Goal: Information Seeking & Learning: Learn about a topic

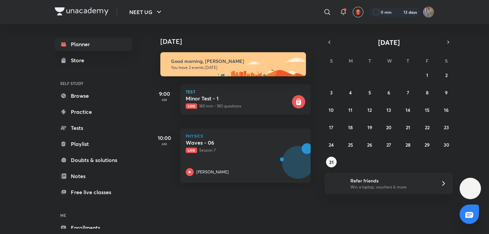
click at [188, 66] on p "You have 2 events [DATE]" at bounding box center [235, 67] width 129 height 5
click at [187, 172] on icon at bounding box center [190, 172] width 8 height 8
